Goal: Go to known website: Access a specific website the user already knows

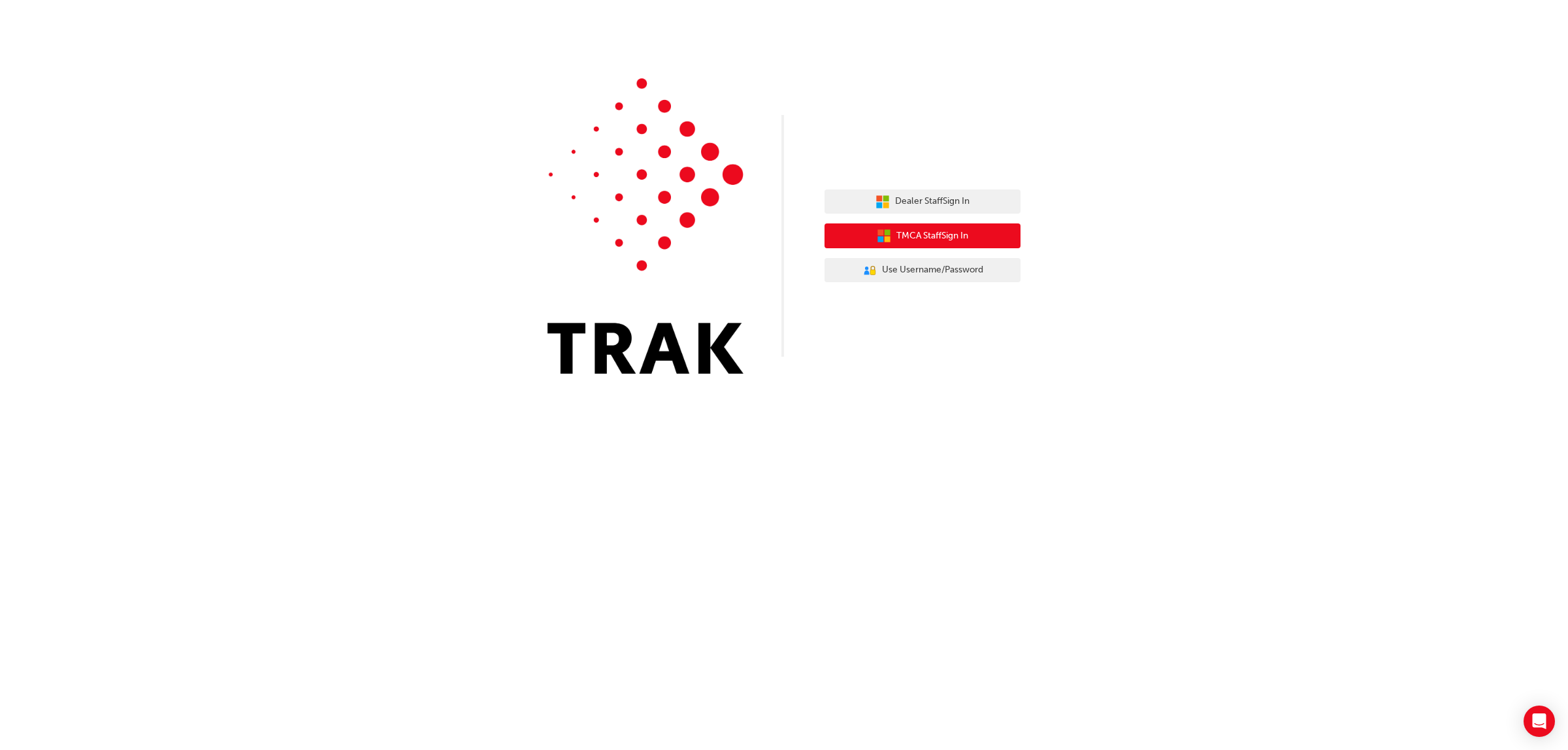
click at [965, 233] on span "TMCA Staff Sign In" at bounding box center [932, 236] width 71 height 15
click at [927, 243] on button "TMCA Staff Sign In" at bounding box center [922, 235] width 196 height 24
